Goal: Information Seeking & Learning: Understand process/instructions

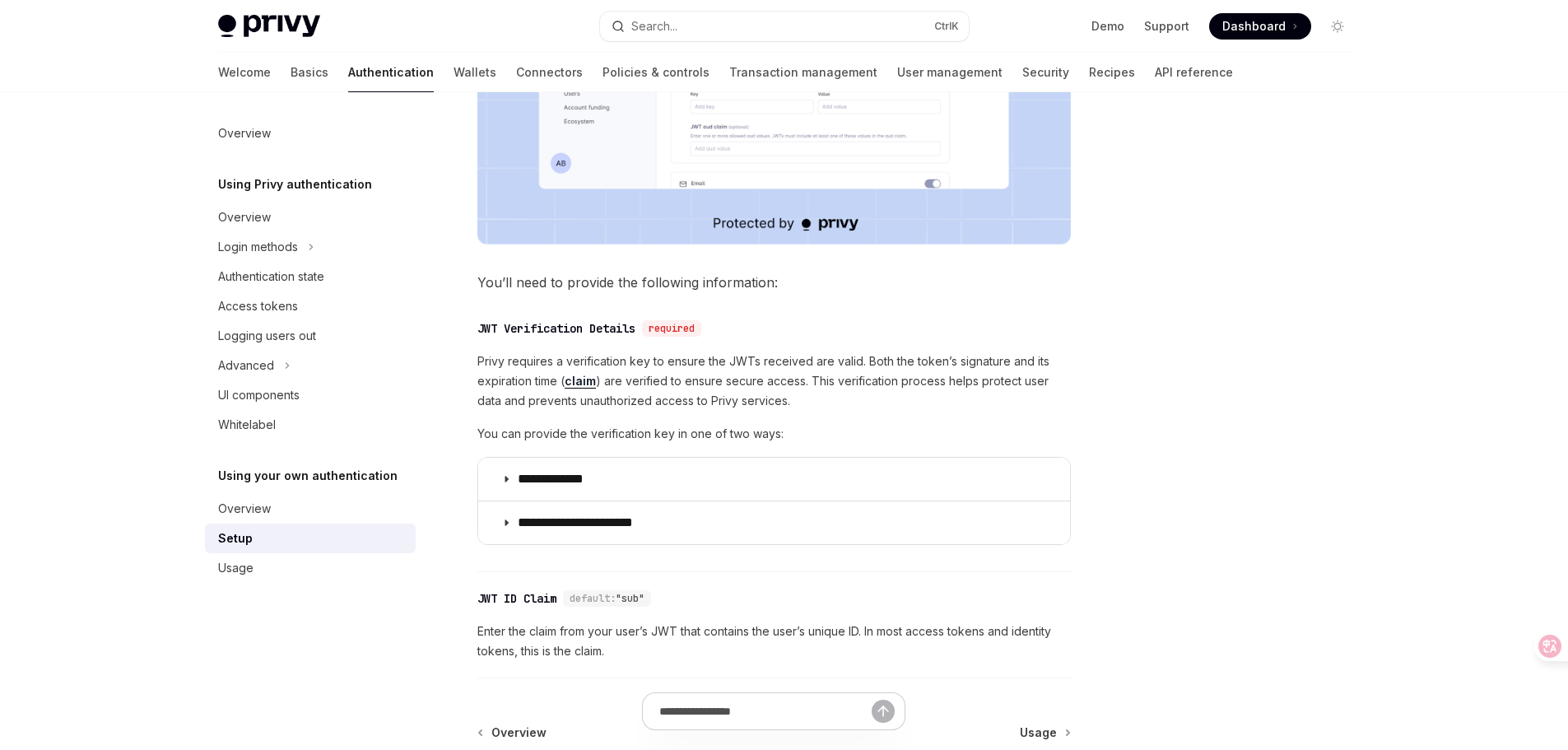
scroll to position [647, 0]
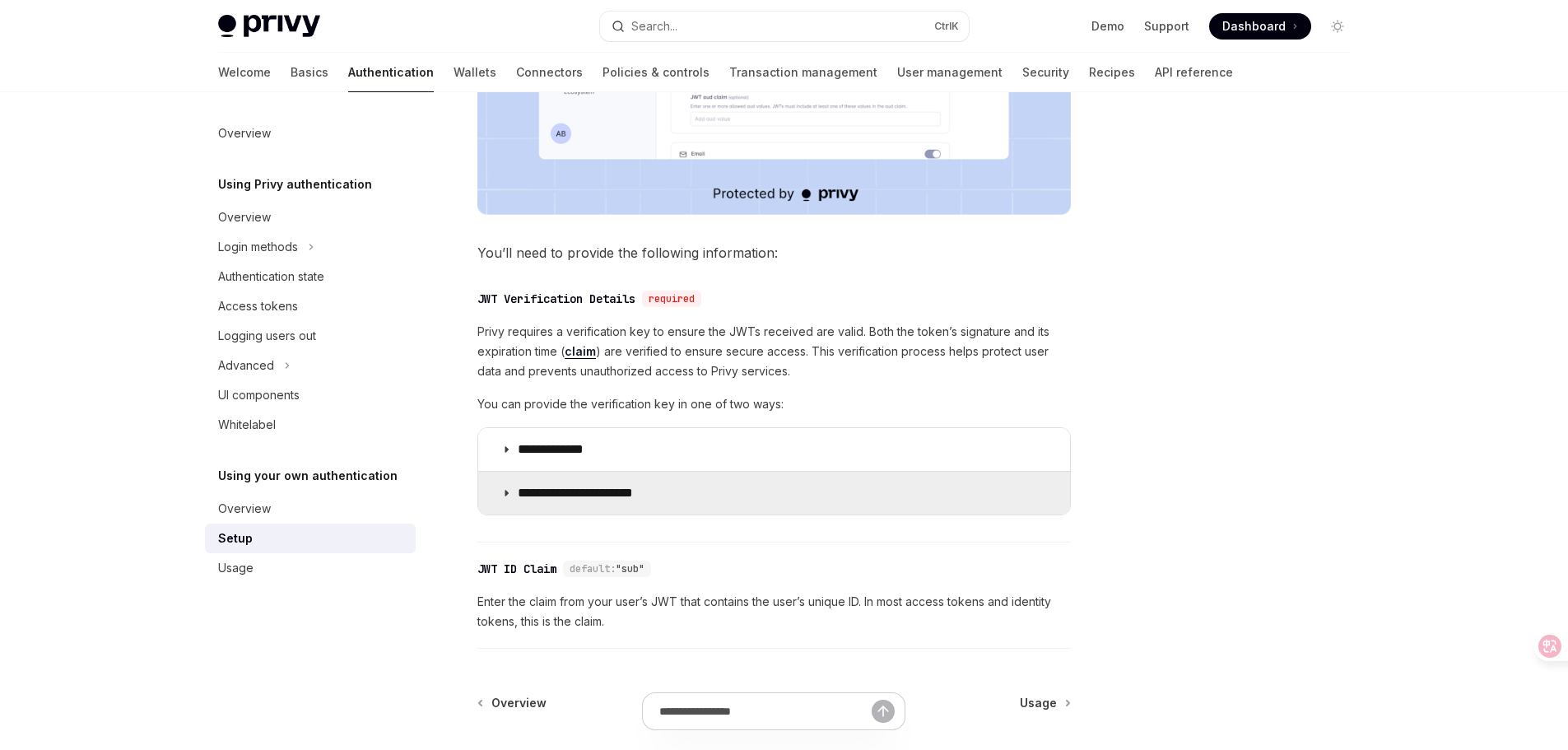
click at [614, 496] on p "**********" at bounding box center [588, 493] width 141 height 16
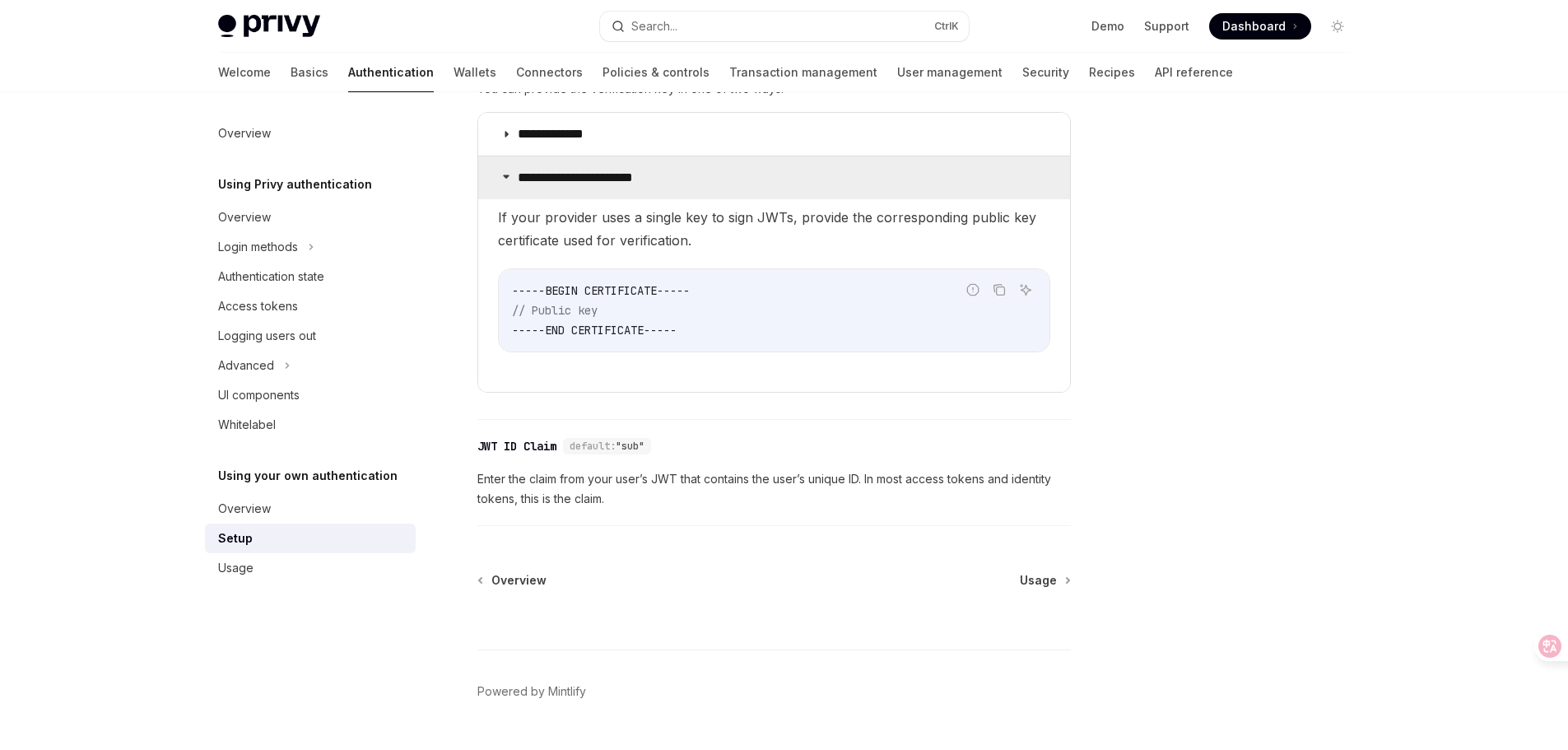
scroll to position [976, 0]
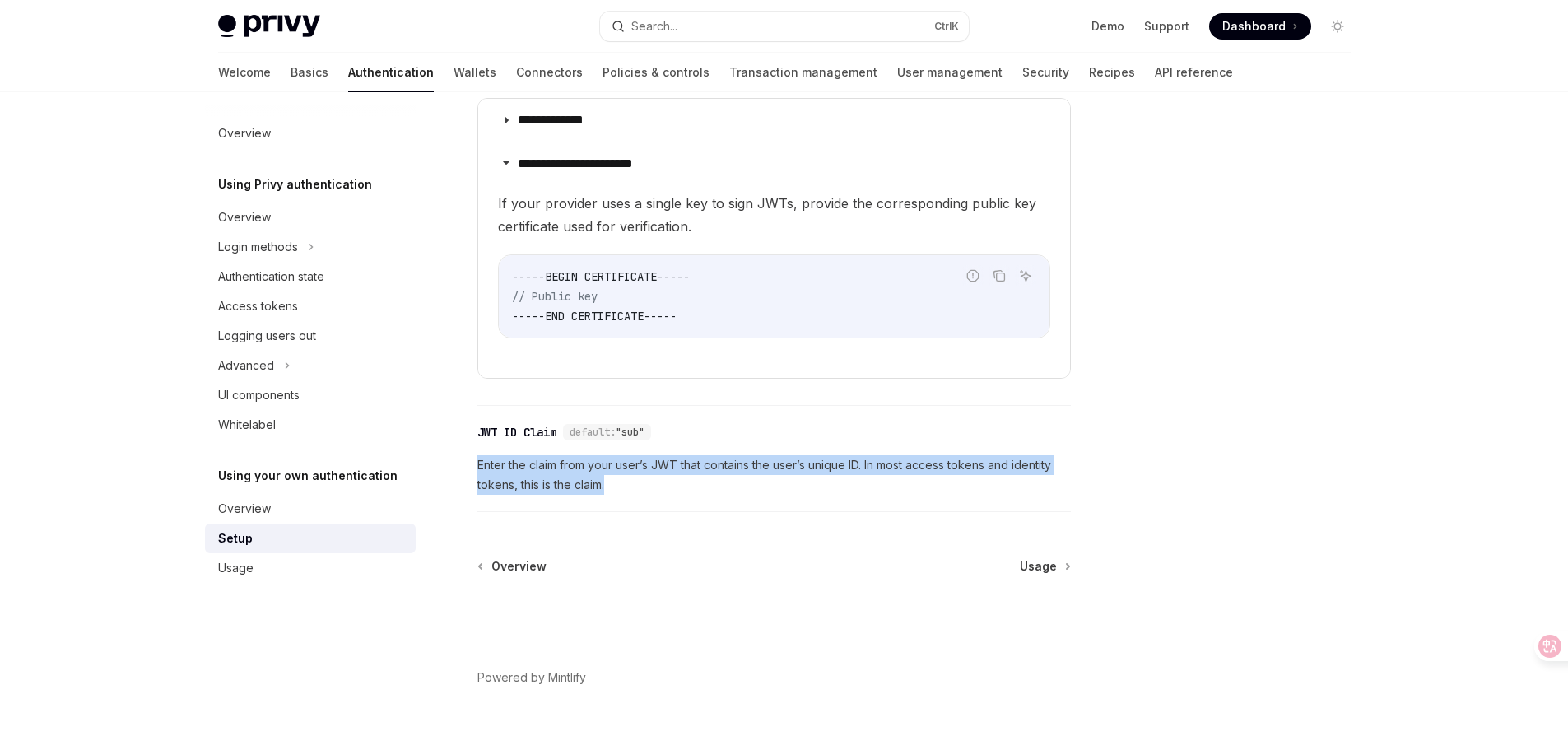
drag, startPoint x: 628, startPoint y: 486, endPoint x: 477, endPoint y: 468, distance: 152.1
click at [477, 468] on span "Enter the claim from your user’s JWT that contains the user’s unique ID. In mos…" at bounding box center [773, 475] width 593 height 40
click at [670, 474] on span "Enter the claim from your user’s JWT that contains the user’s unique ID. In mos…" at bounding box center [773, 475] width 593 height 40
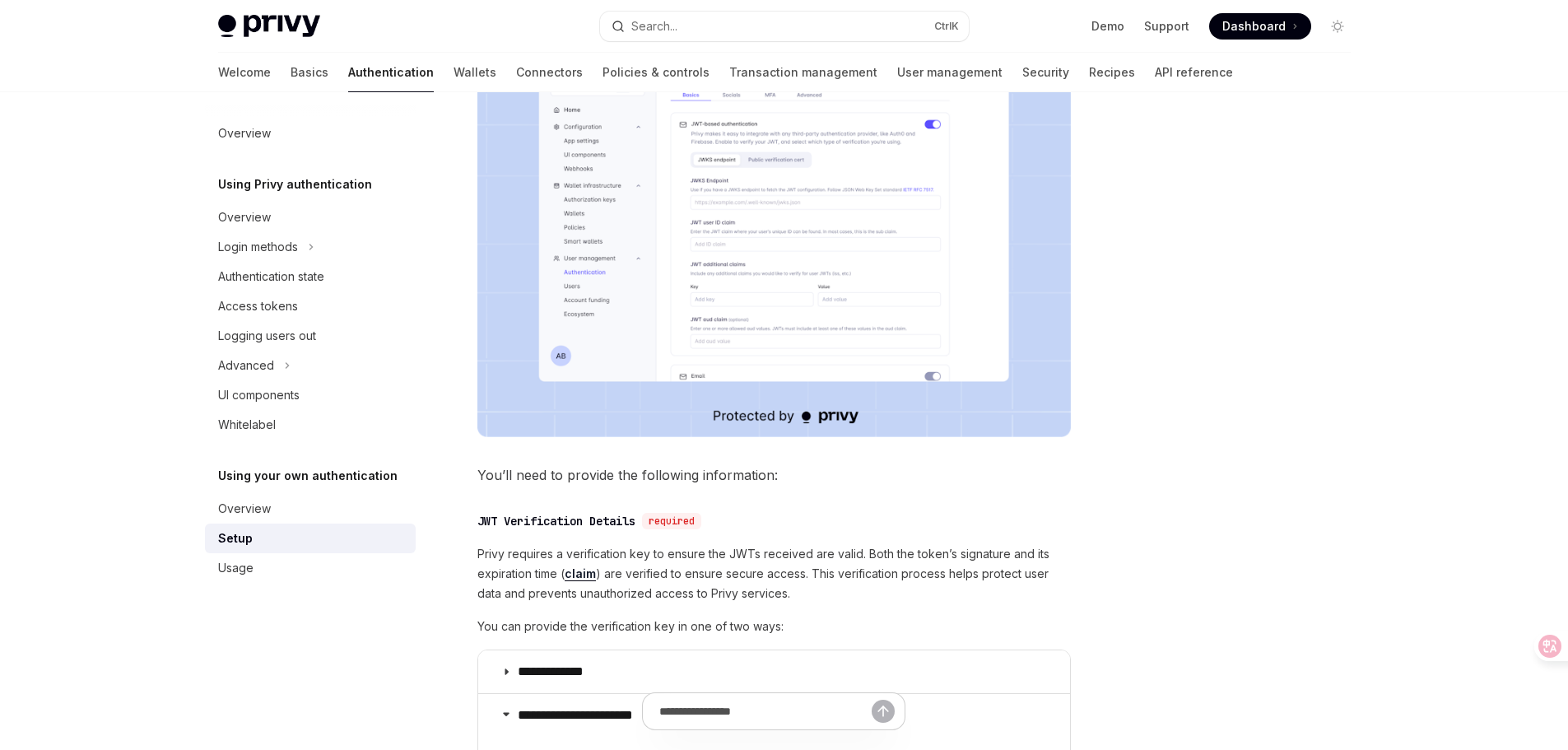
scroll to position [647, 0]
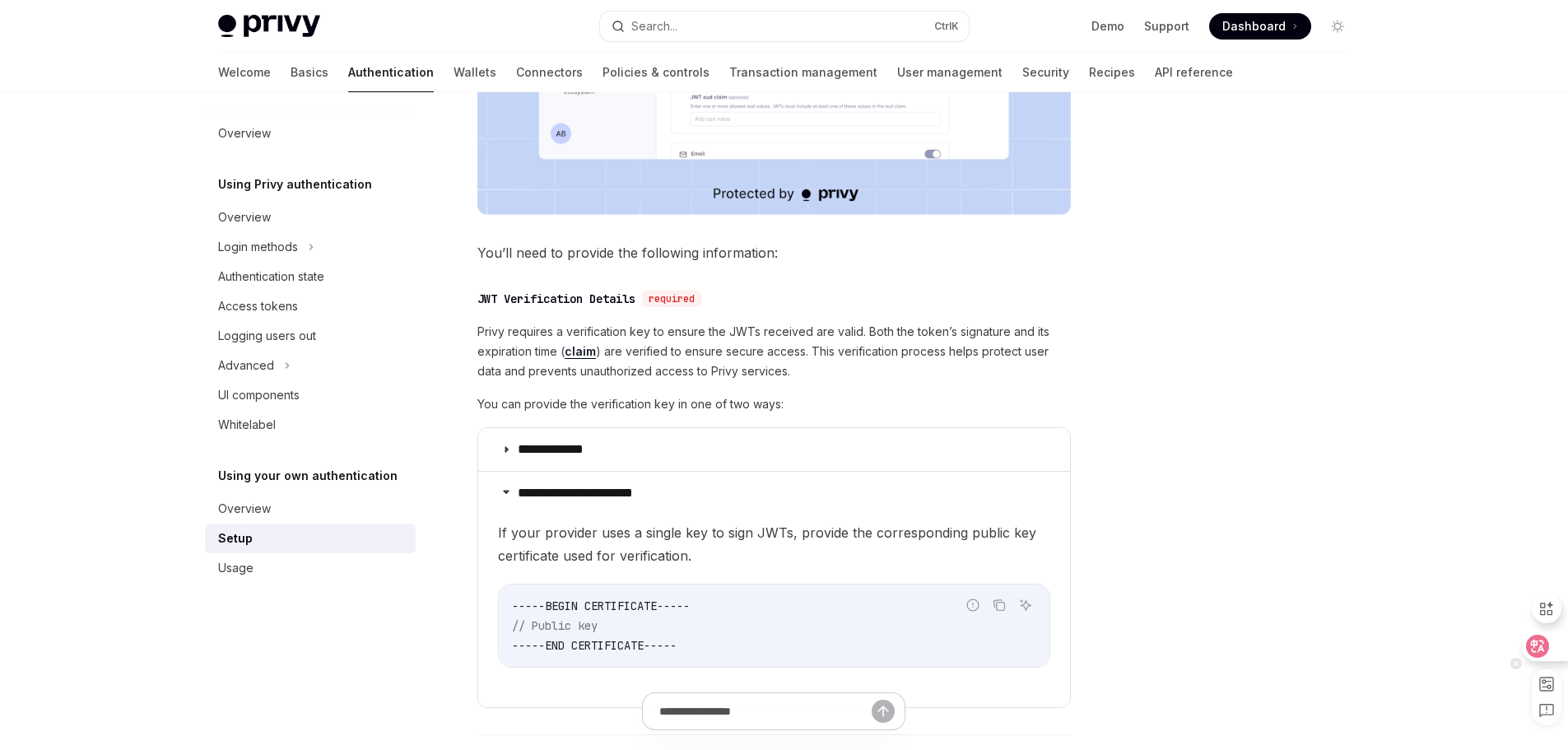
click at [1544, 645] on icon at bounding box center [1537, 646] width 16 height 16
type textarea "*"
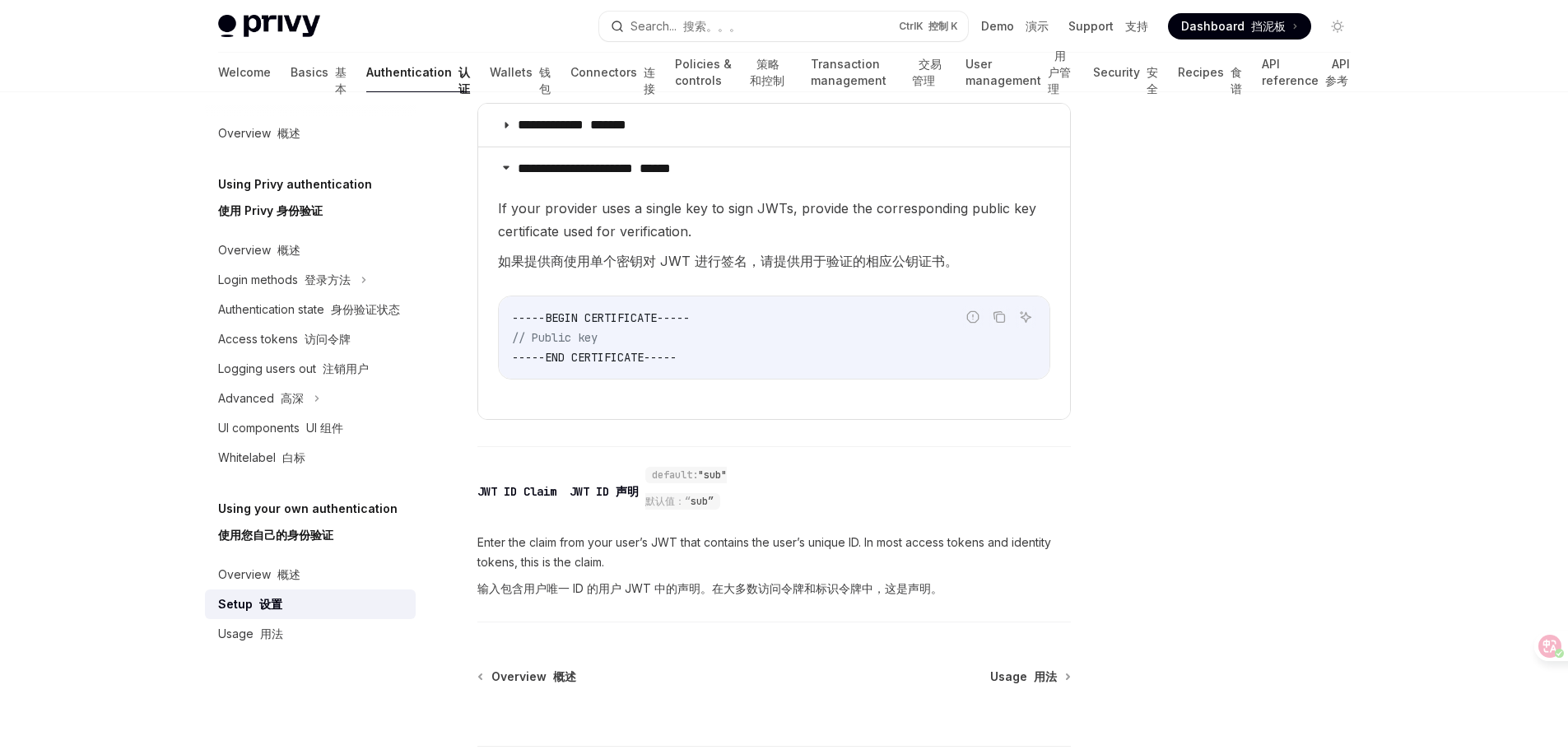
scroll to position [1286, 0]
